Goal: Task Accomplishment & Management: Manage account settings

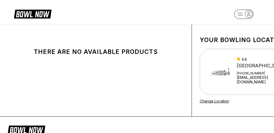
click at [29, 13] on icon at bounding box center [36, 14] width 25 height 6
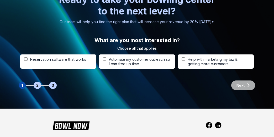
scroll to position [1787, 0]
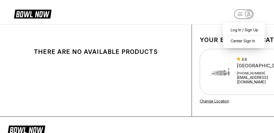
click at [240, 15] on rect "button" at bounding box center [243, 13] width 19 height 9
click at [244, 39] on div "Center Sign In" at bounding box center [244, 40] width 37 height 9
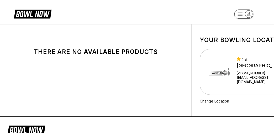
click at [247, 14] on icon "button" at bounding box center [248, 14] width 7 height 7
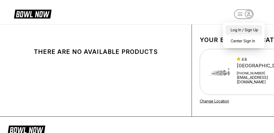
click at [236, 31] on div "Log In / Sign Up" at bounding box center [244, 29] width 37 height 9
select select "**"
